Goal: Book appointment/travel/reservation

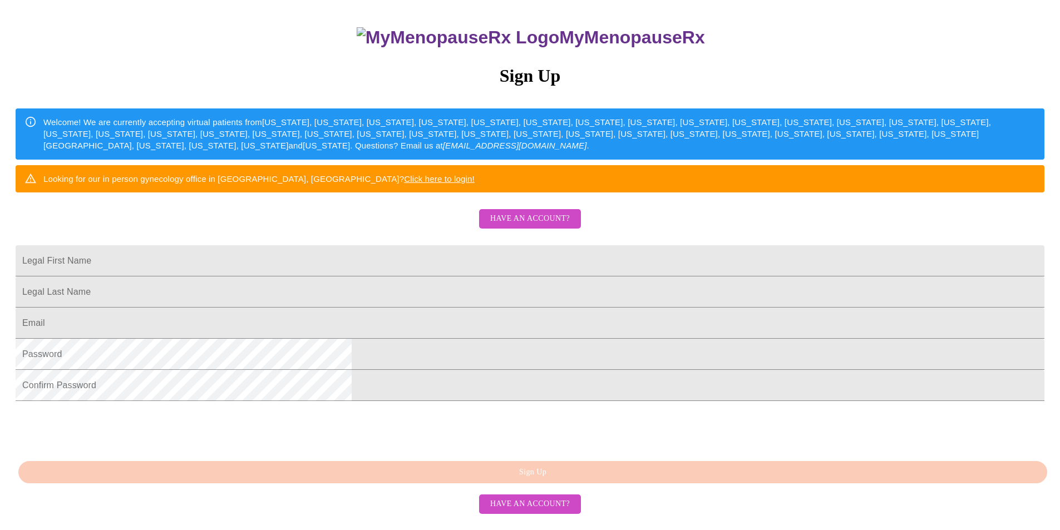
scroll to position [111, 0]
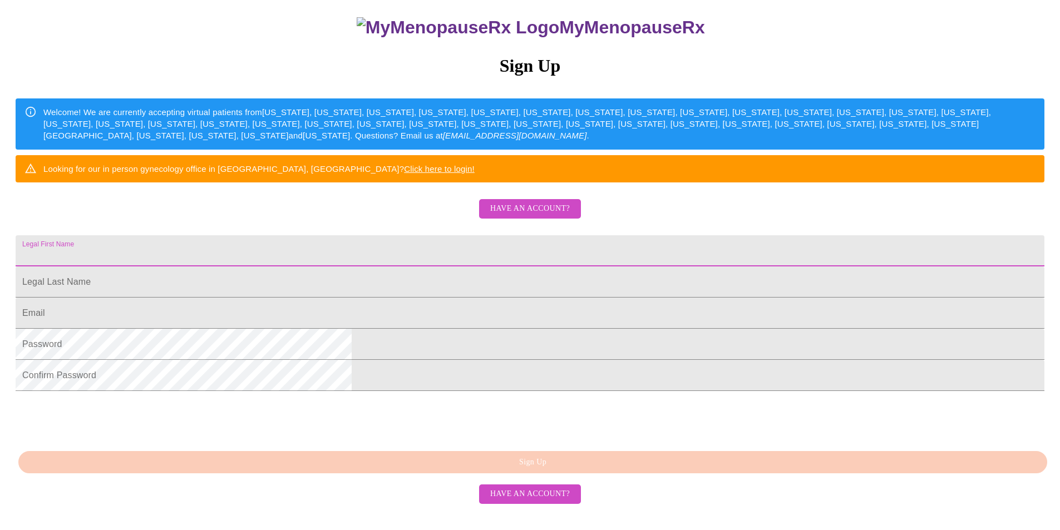
click at [422, 267] on input "Legal First Name" at bounding box center [530, 250] width 1029 height 31
type input "[PERSON_NAME]"
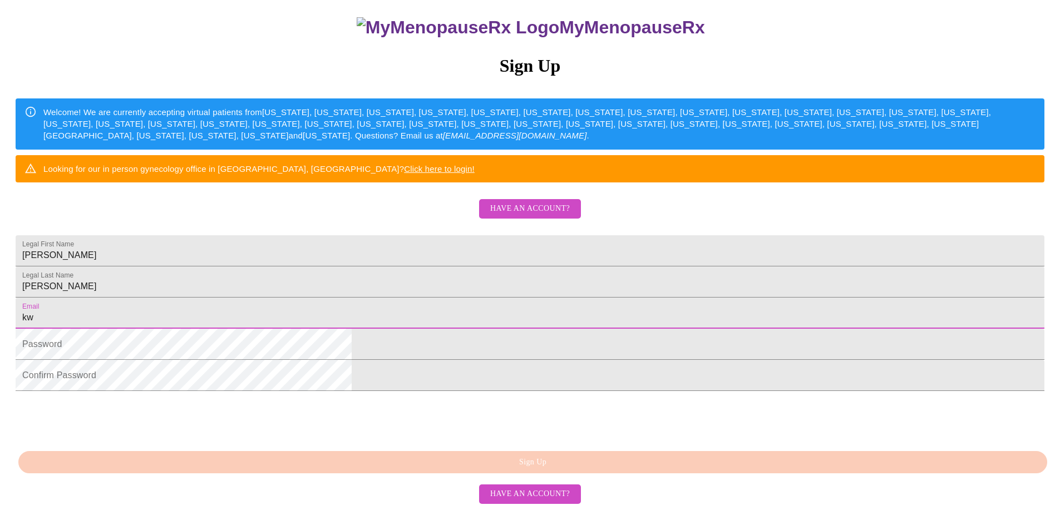
type input "[EMAIL_ADDRESS][DOMAIN_NAME]"
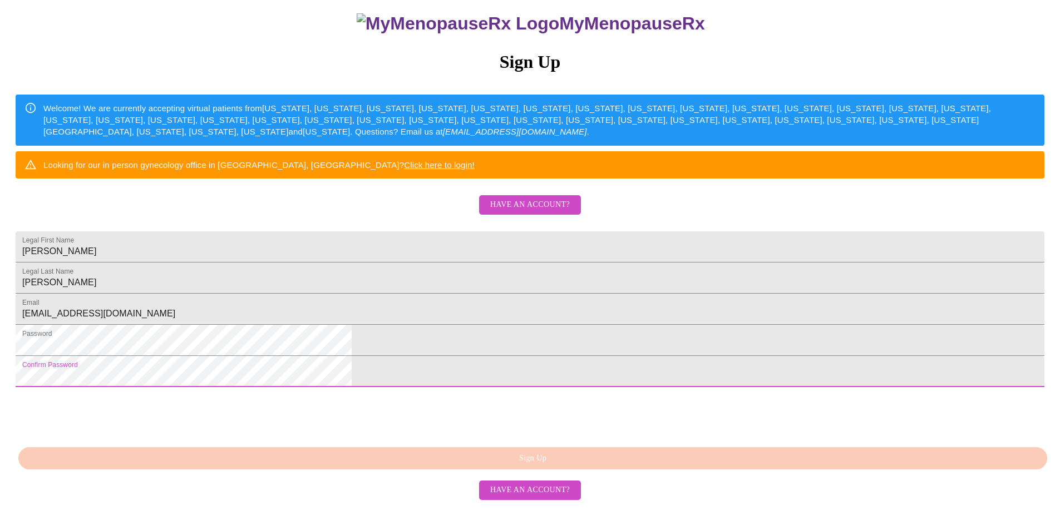
scroll to position [189, 0]
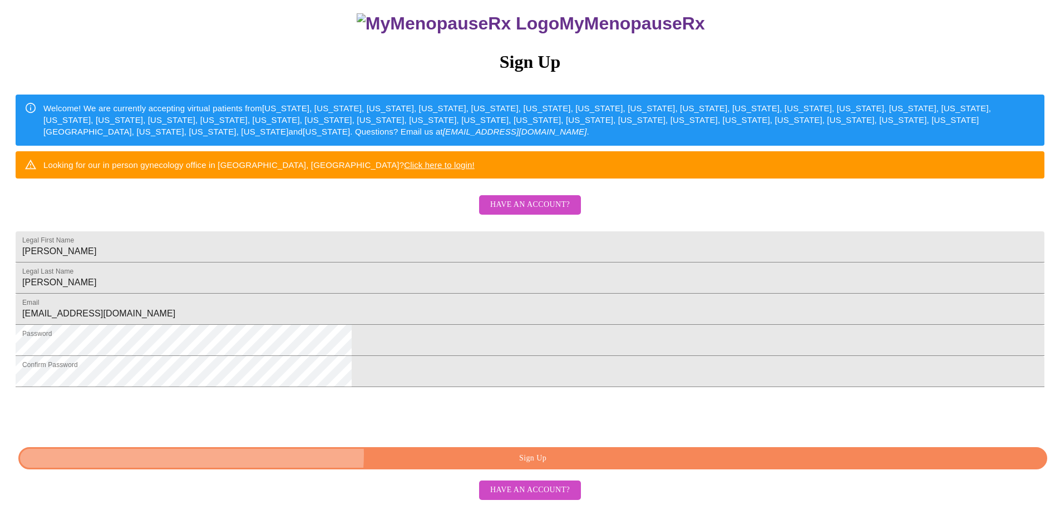
click at [538, 466] on span "Sign Up" at bounding box center [532, 459] width 1003 height 14
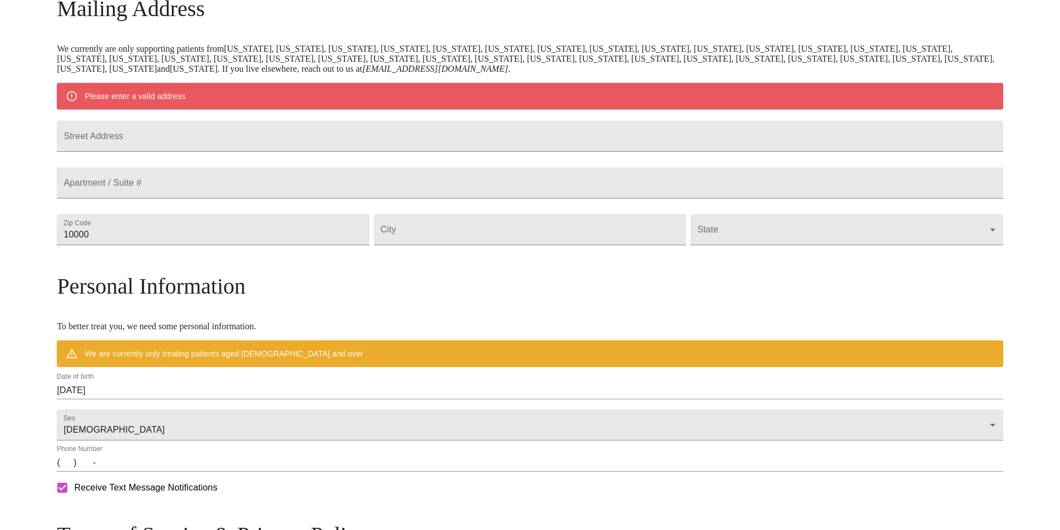
scroll to position [145, 0]
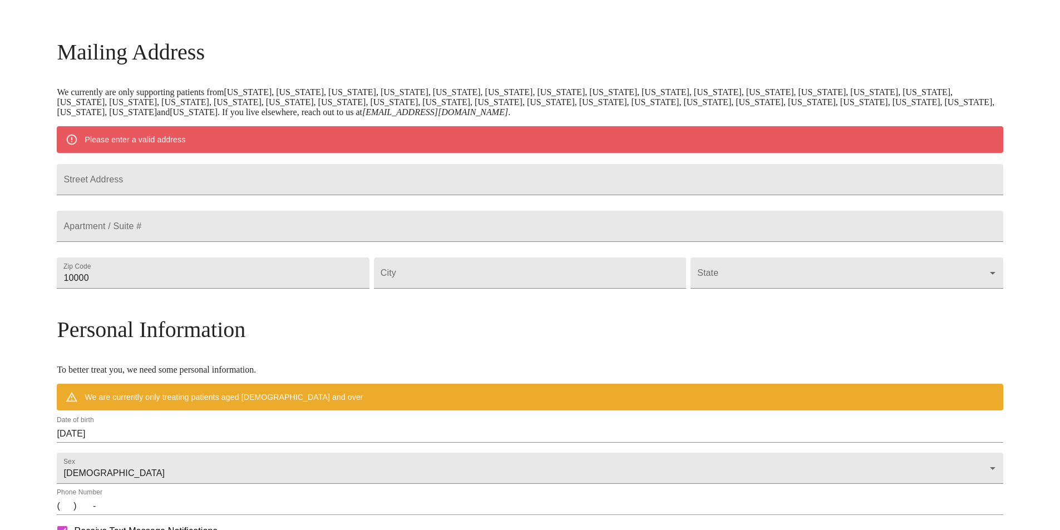
click at [283, 181] on input "Street Address" at bounding box center [530, 179] width 946 height 31
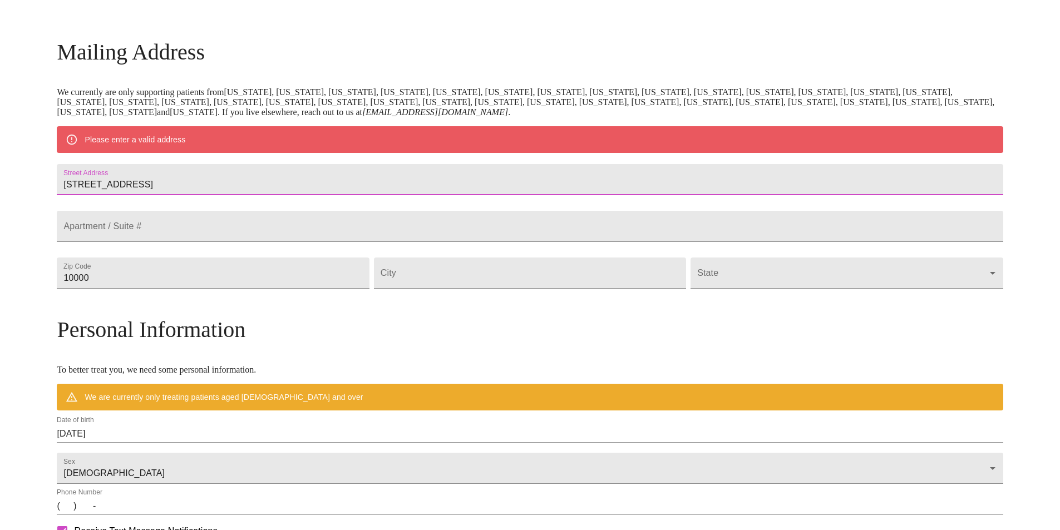
type input "[STREET_ADDRESS]"
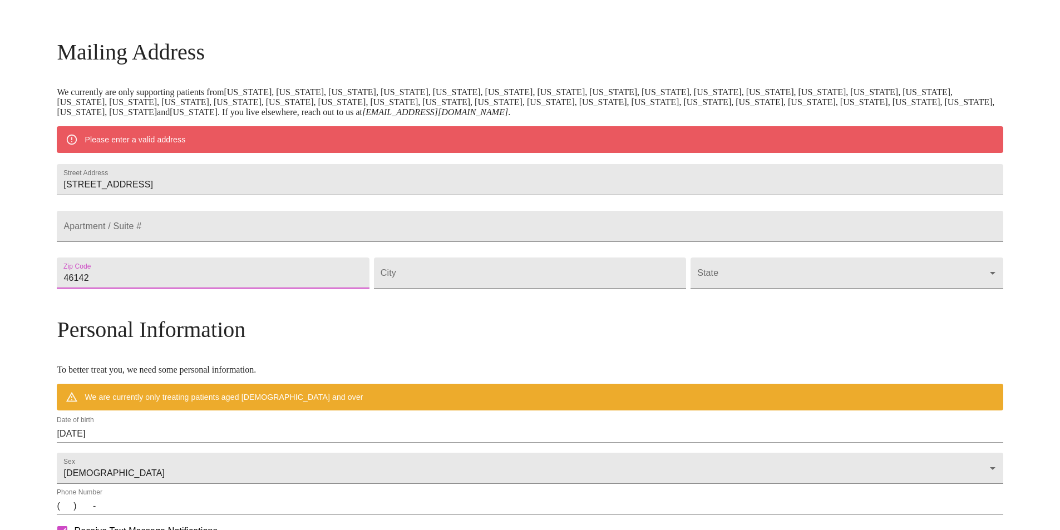
type input "46142"
type input "Greenwood"
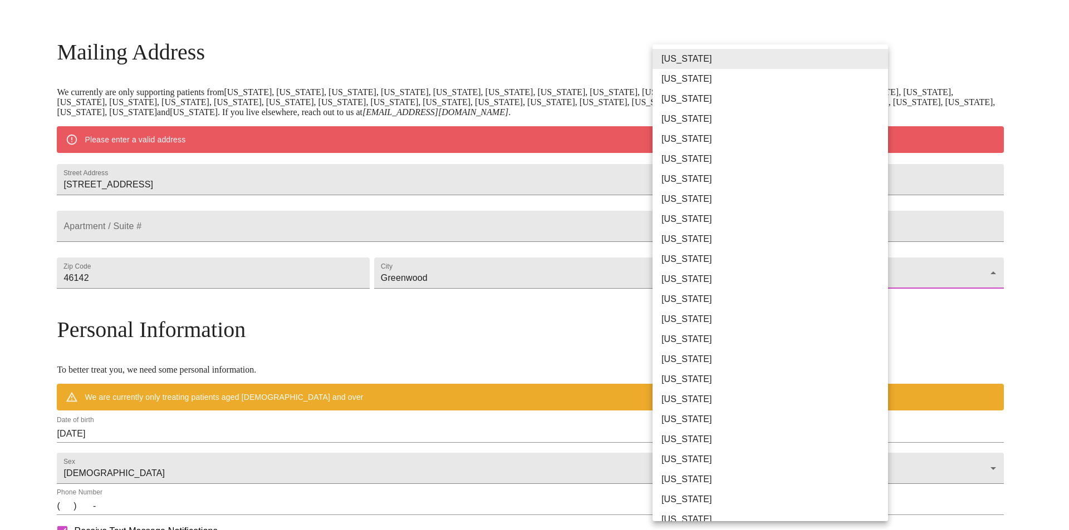
click at [815, 289] on body "MyMenopauseRx Welcome to MyMenopauseRx Since it's your first time here, you'll …" at bounding box center [534, 294] width 1060 height 868
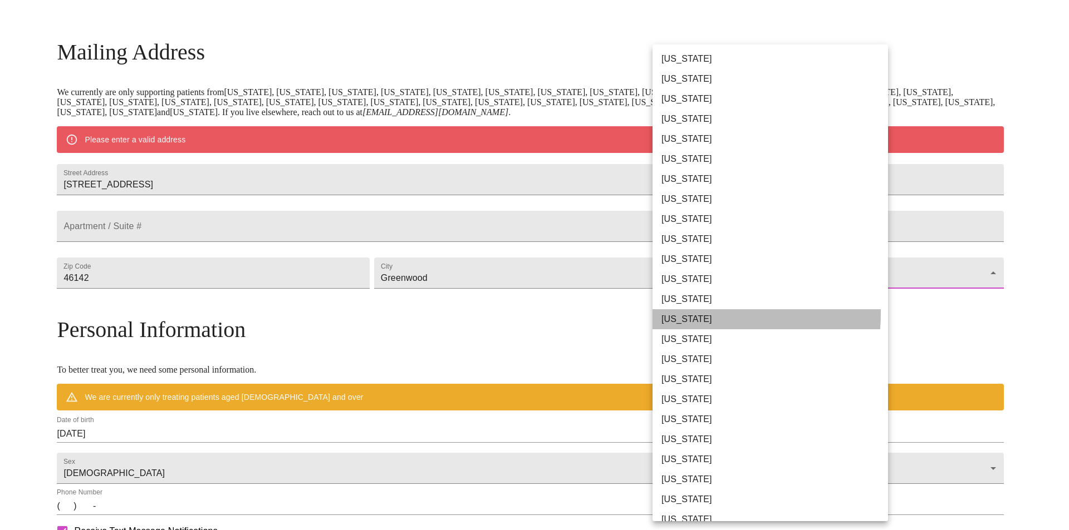
click at [677, 313] on li "[US_STATE]" at bounding box center [774, 319] width 244 height 20
type input "[US_STATE]"
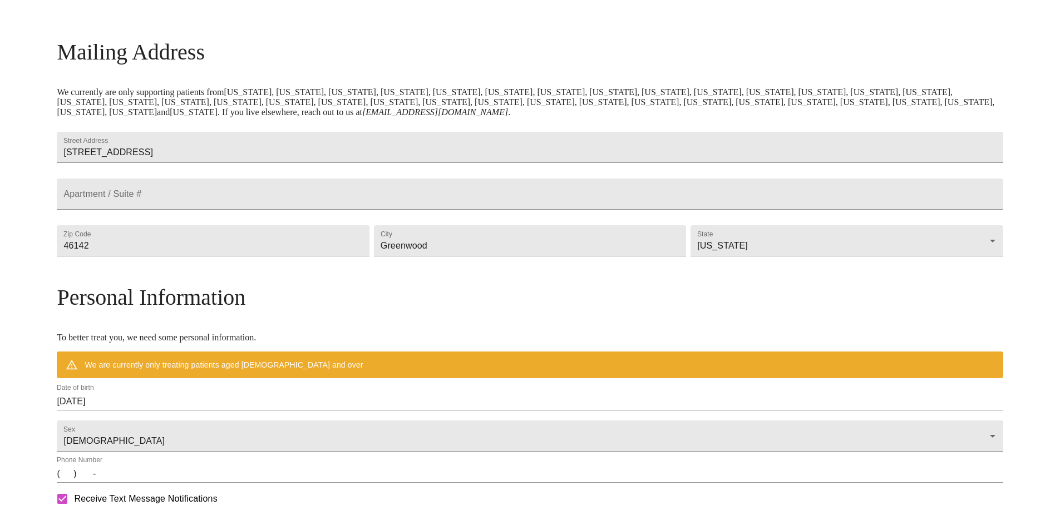
click at [676, 313] on div "Mailing Address We currently are only supporting patients from [US_STATE], [US_…" at bounding box center [530, 367] width 946 height 656
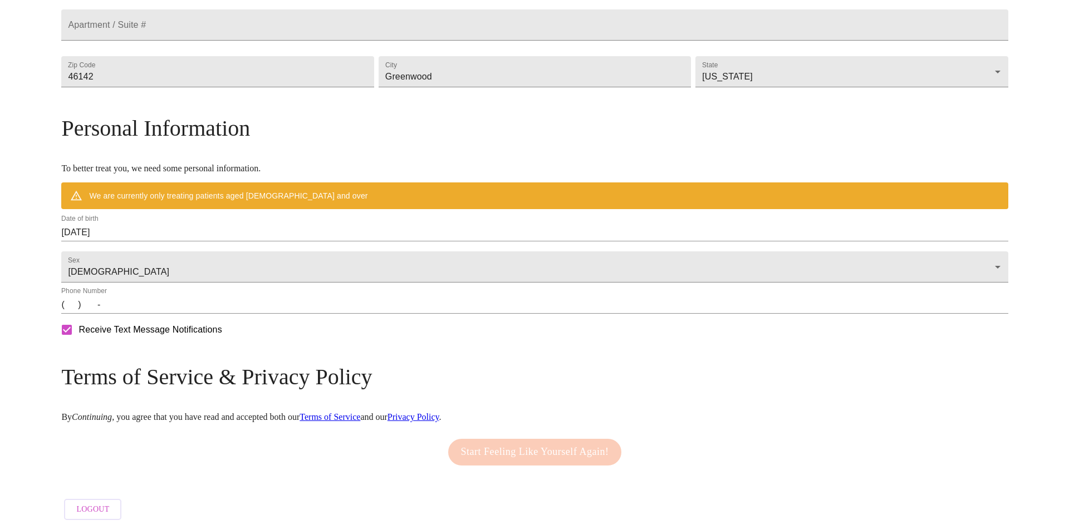
scroll to position [346, 0]
click at [242, 229] on input "[DATE]" at bounding box center [530, 233] width 946 height 18
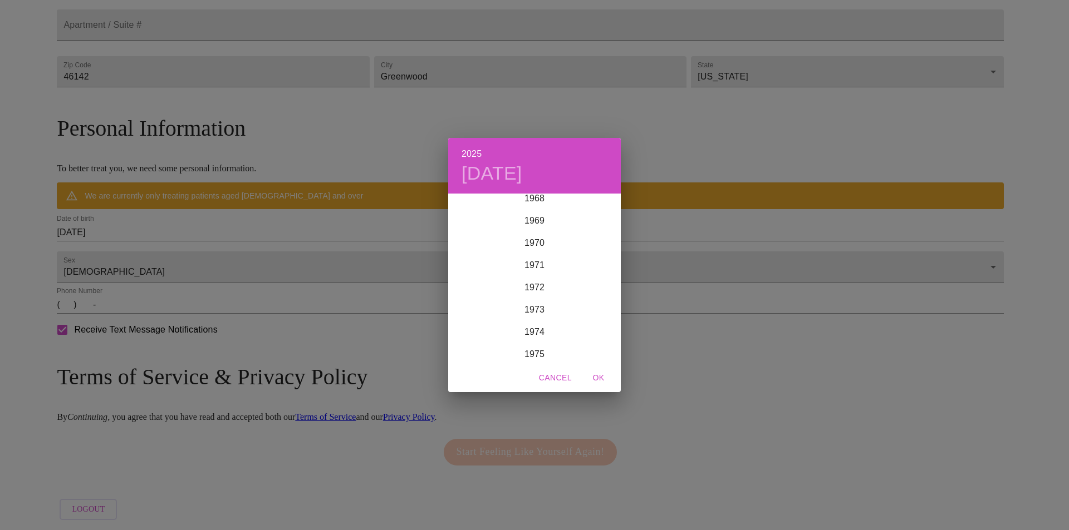
scroll to position [1569, 0]
click at [533, 344] on div "1976" at bounding box center [534, 350] width 173 height 22
click at [482, 260] on div "Apr" at bounding box center [476, 258] width 57 height 42
click at [554, 334] on p "29" at bounding box center [556, 332] width 9 height 11
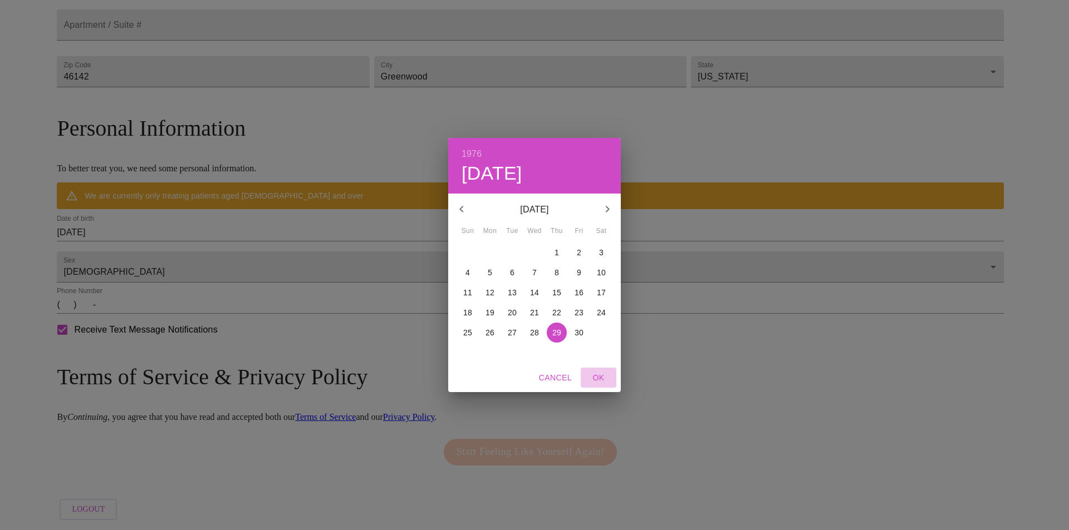
click at [597, 373] on span "OK" at bounding box center [598, 378] width 27 height 14
type input "[DATE]"
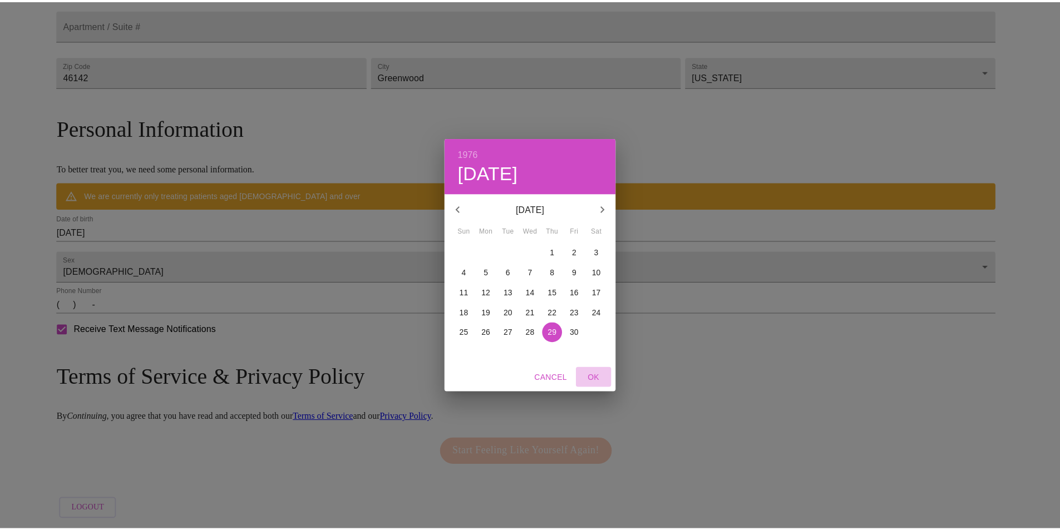
scroll to position [313, 0]
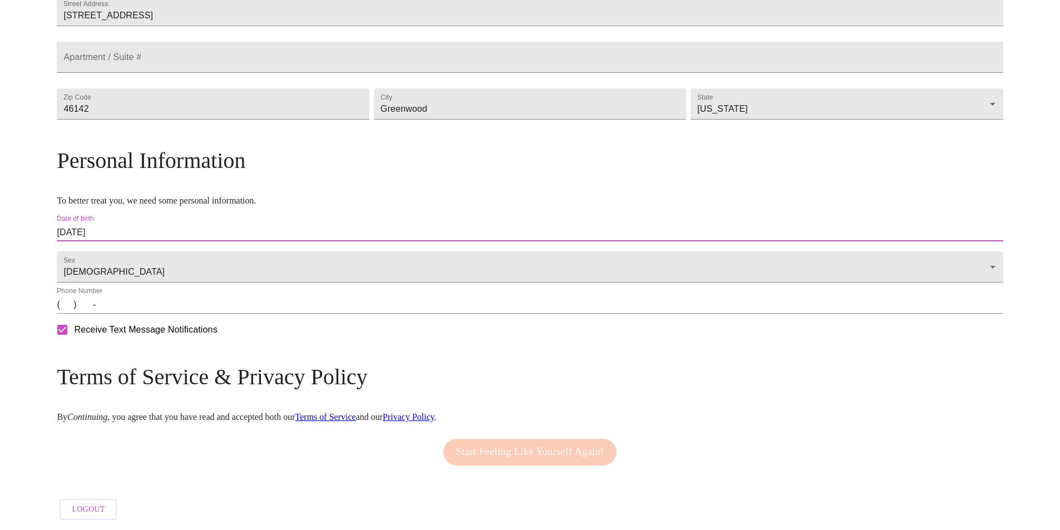
click at [189, 307] on input "(   )    -" at bounding box center [530, 305] width 946 height 18
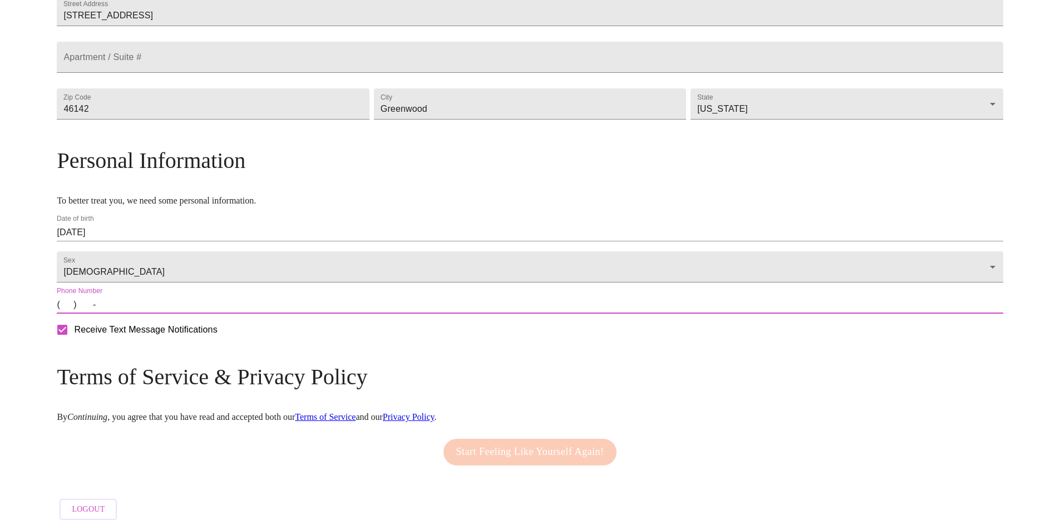
type input "[PHONE_NUMBER]"
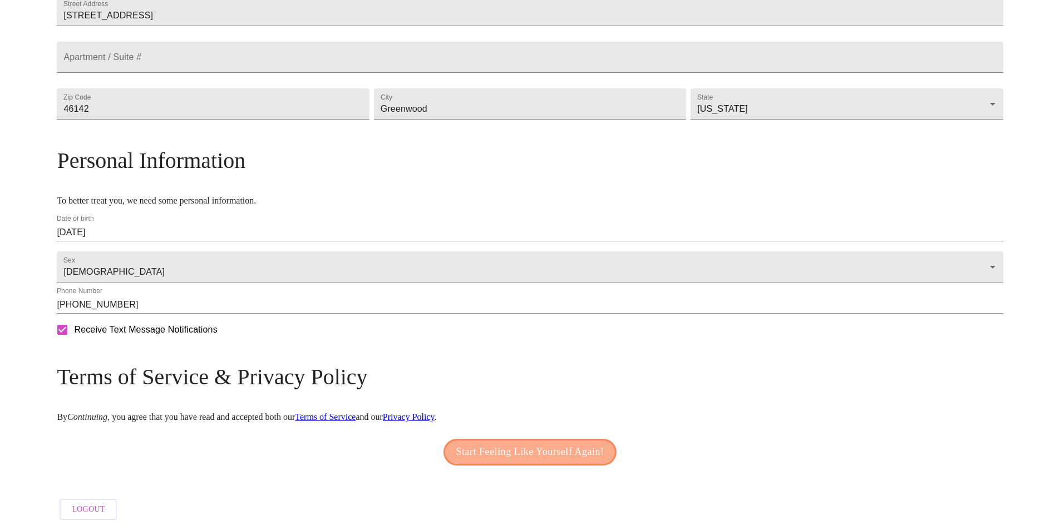
click at [541, 447] on span "Start Feeling Like Yourself Again!" at bounding box center [530, 453] width 148 height 18
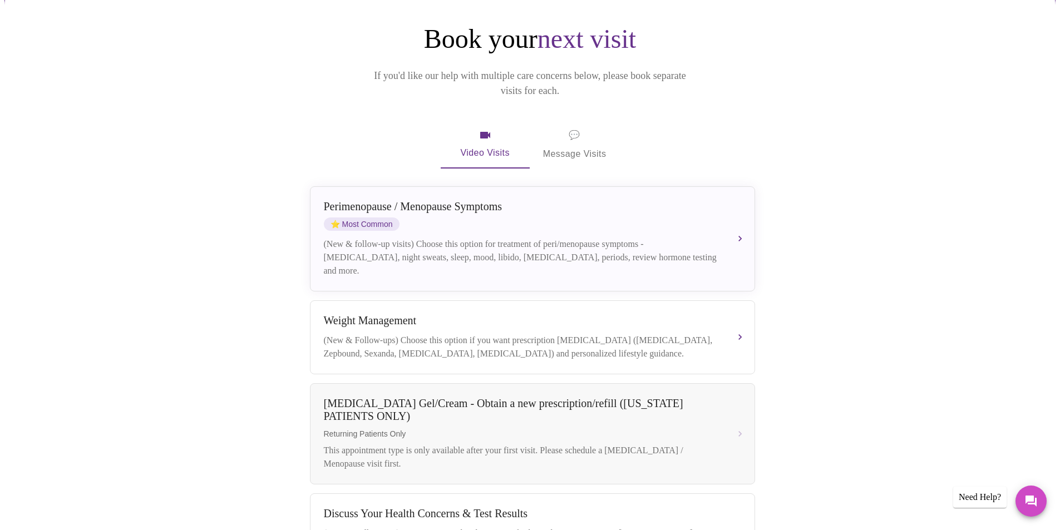
scroll to position [111, 0]
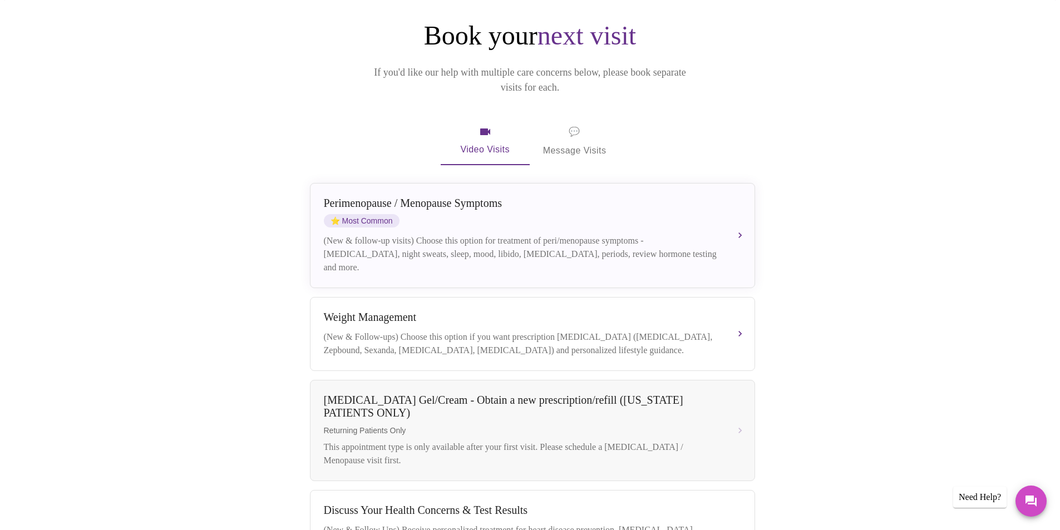
click at [563, 332] on div "(New & Follow-ups) Choose this option if you want prescription [MEDICAL_DATA] (…" at bounding box center [521, 344] width 395 height 27
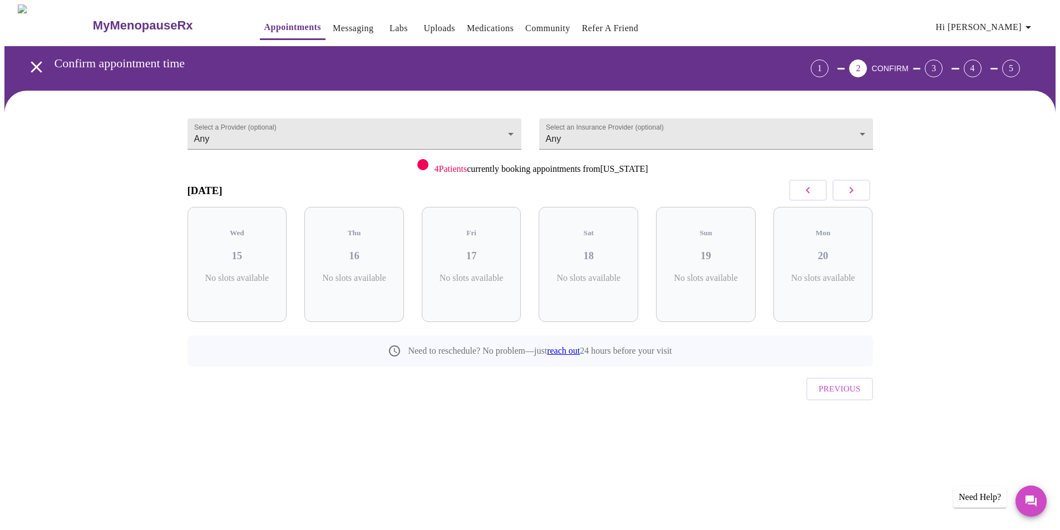
scroll to position [0, 0]
click at [362, 254] on div "Thu 16 4 Slots Left ( 13 Total)" at bounding box center [359, 264] width 100 height 115
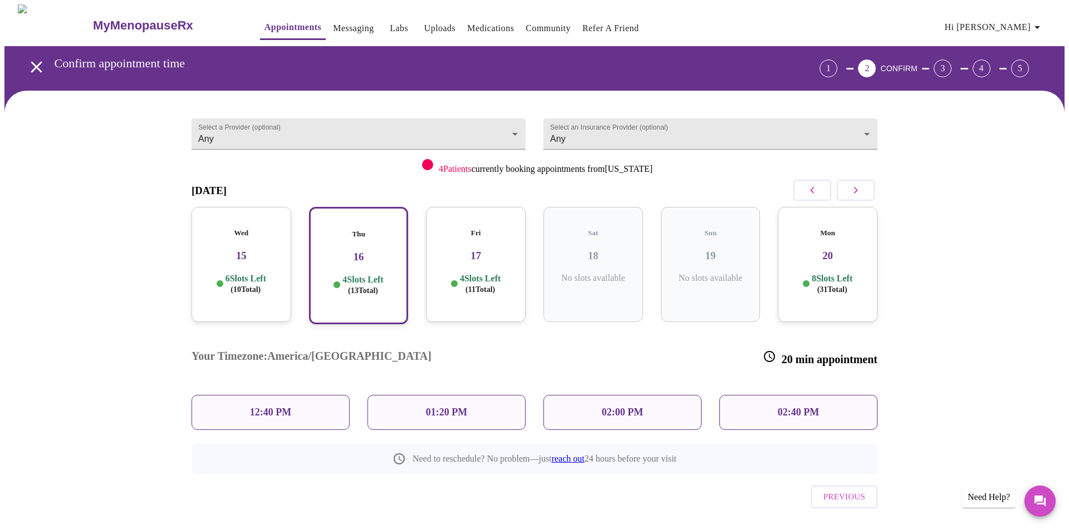
click at [302, 395] on div "12:40 PM" at bounding box center [270, 412] width 158 height 35
